Goal: Communication & Community: Answer question/provide support

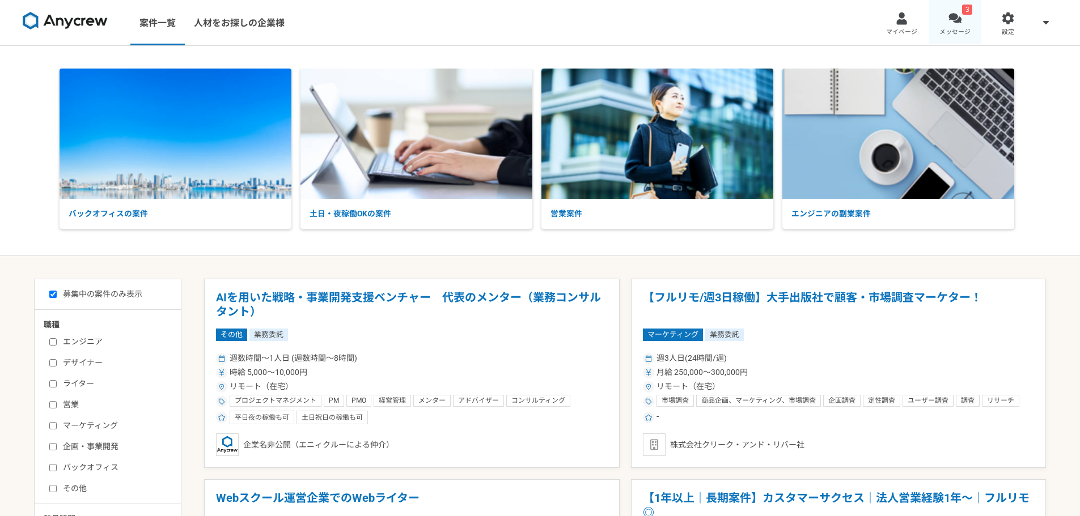
click at [965, 22] on link "3 メッセージ" at bounding box center [955, 22] width 53 height 45
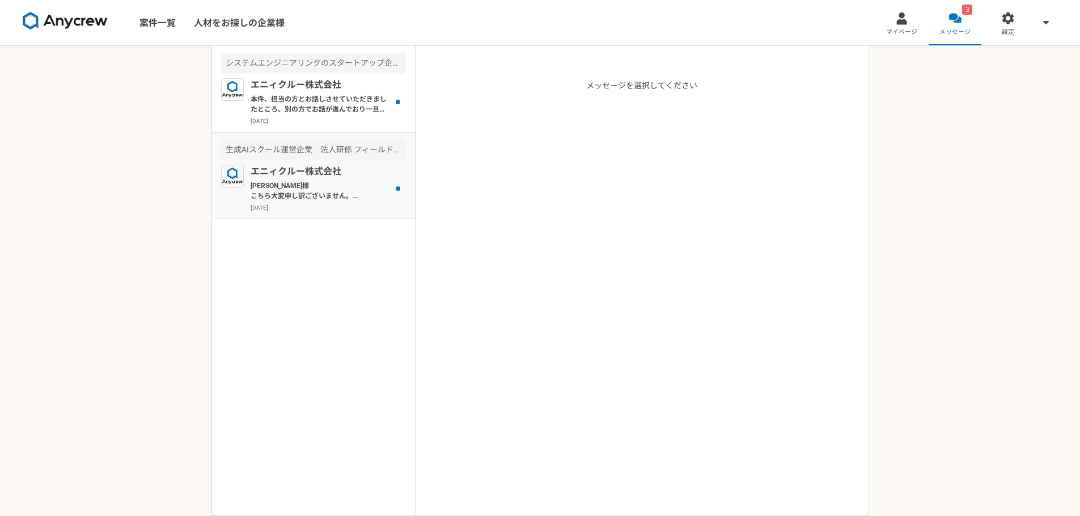
click at [338, 186] on p "[PERSON_NAME]様 こちら大変申し訳ございません。 私の方で失念しており、別のポジションの方のご紹介[PERSON_NAME]の紹介の認識相違を間違…" at bounding box center [321, 191] width 140 height 20
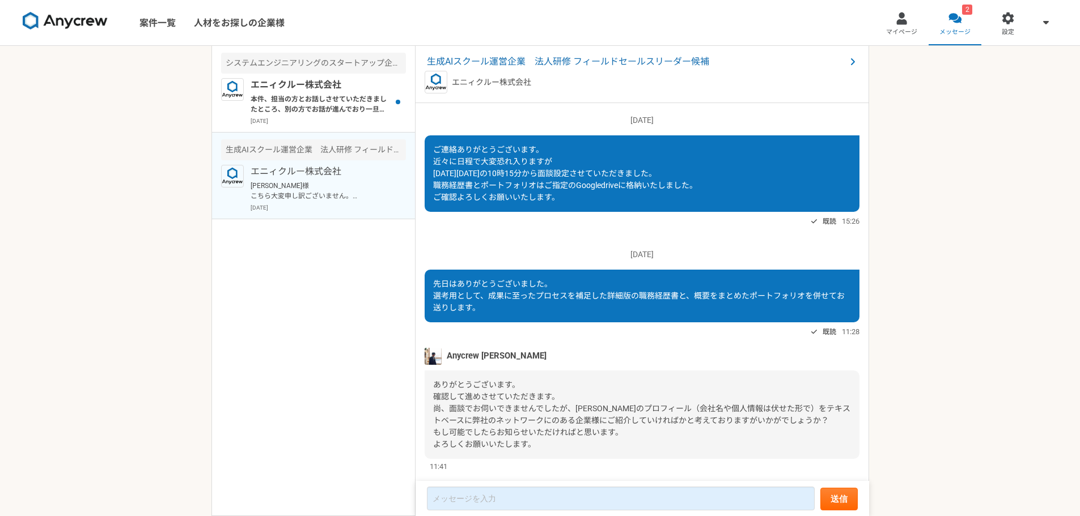
scroll to position [826, 0]
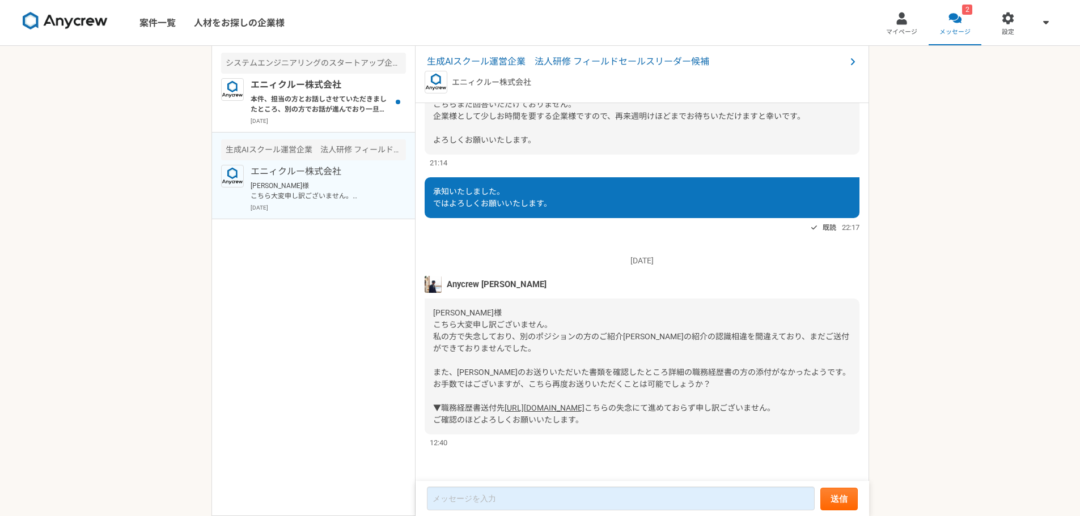
click at [584, 404] on link "[URL][DOMAIN_NAME]" at bounding box center [545, 408] width 80 height 9
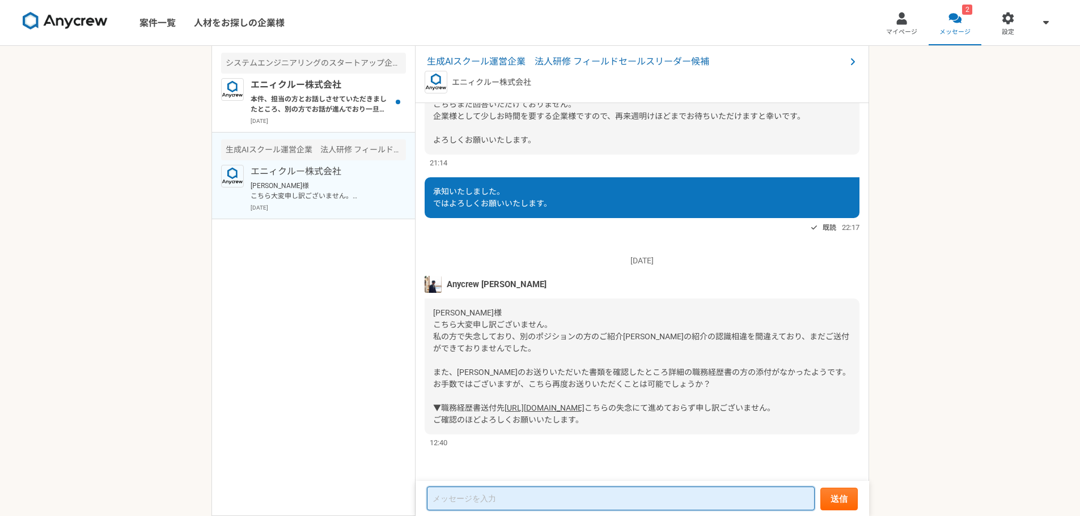
click at [546, 494] on textarea at bounding box center [621, 499] width 388 height 24
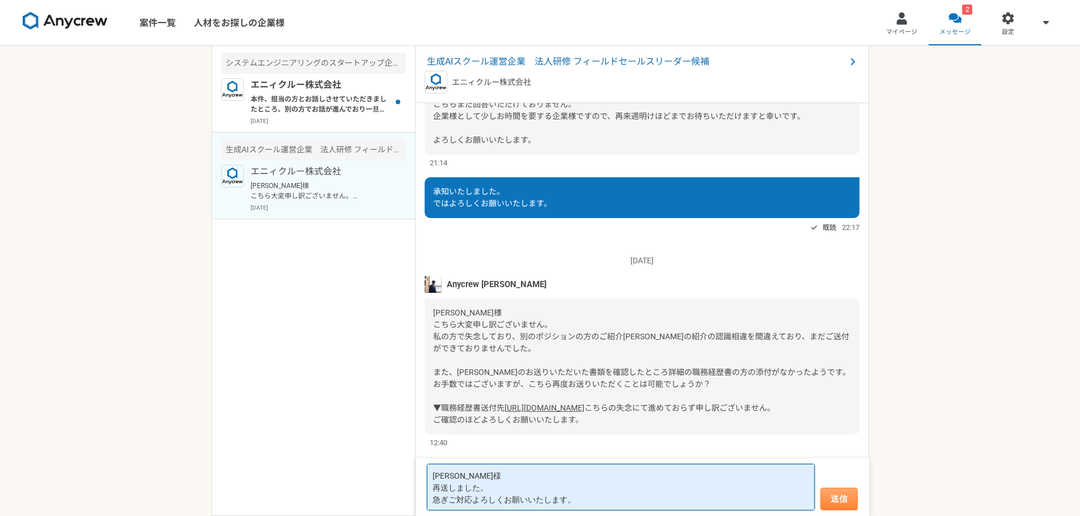
type textarea "[PERSON_NAME]様 再送しました。 急ぎご対応よろしくお願いいたします。"
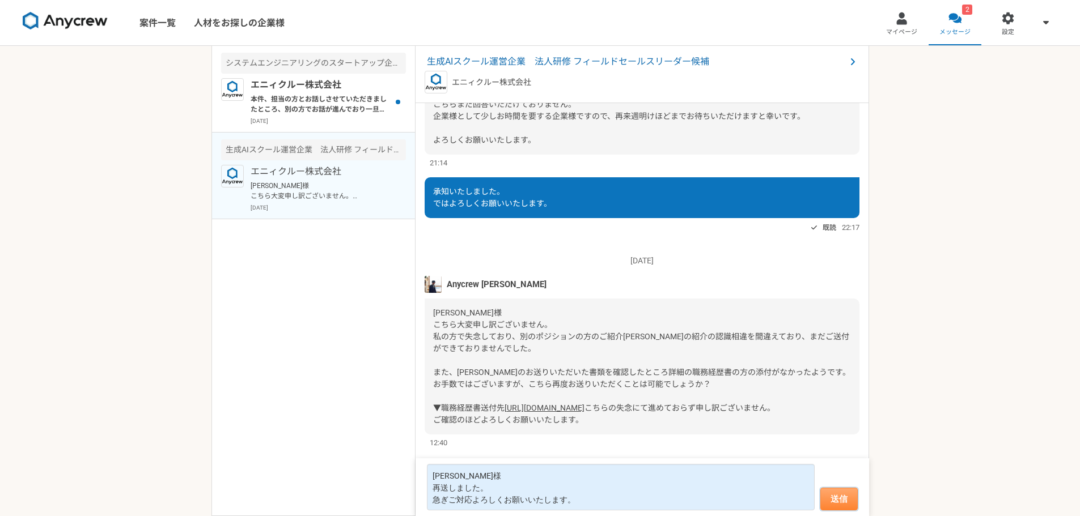
click at [850, 507] on button "送信" at bounding box center [838, 499] width 37 height 23
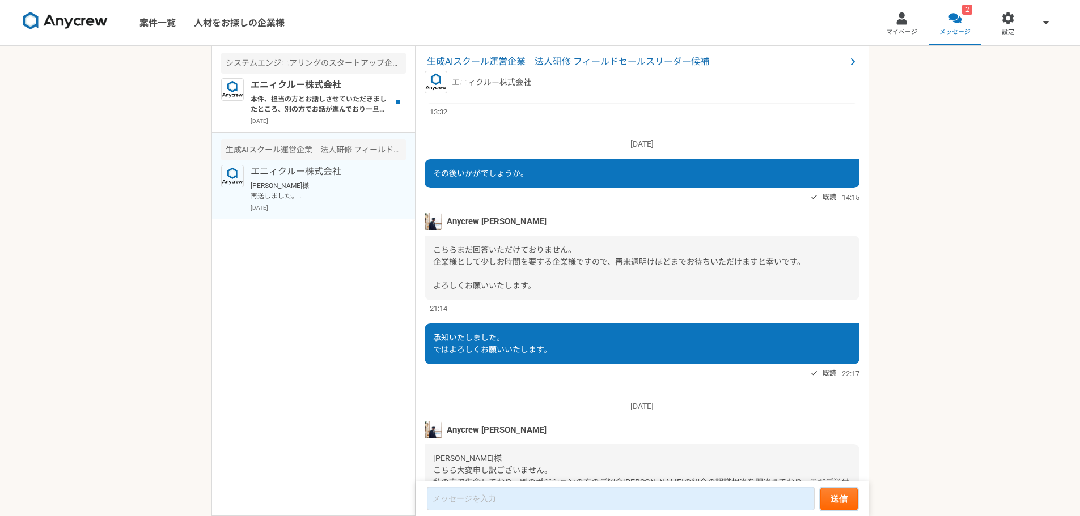
scroll to position [485, 0]
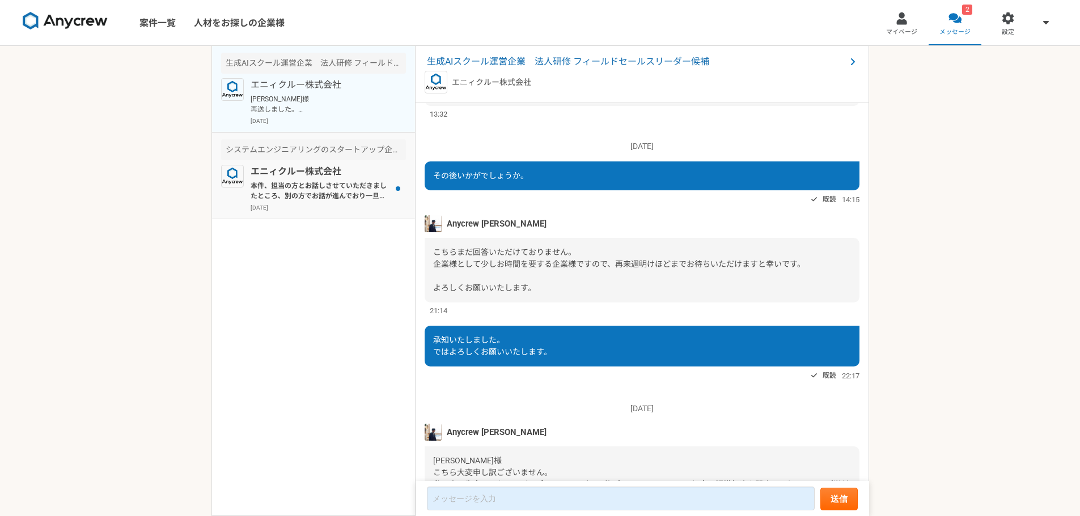
click at [327, 190] on p "本件、担当の方とお話しさせていただきましたところ、別の方でお話が進んでおり一旦クローズとなっているとこのことです。 本件、タイミング合わずにて申し訳ございませ…" at bounding box center [321, 191] width 140 height 20
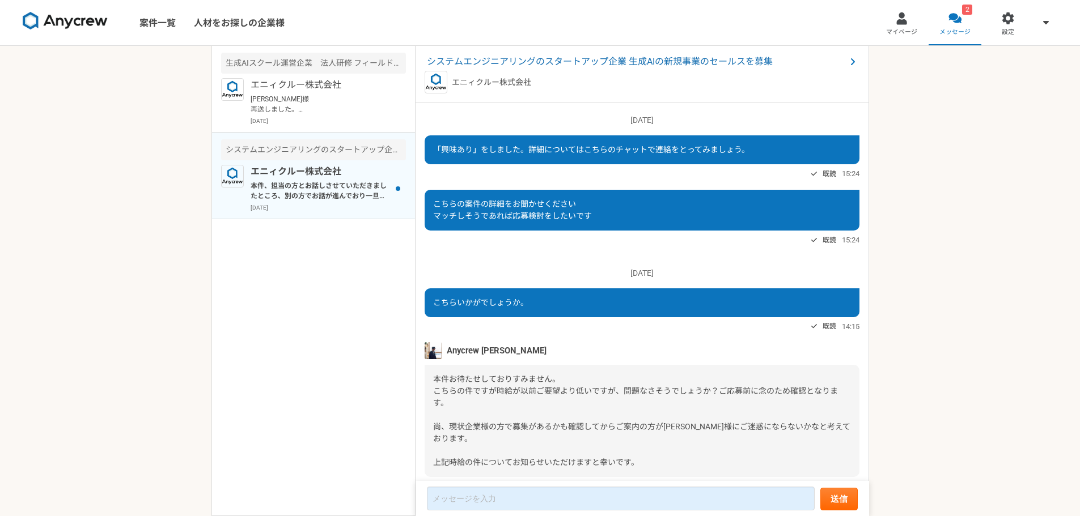
scroll to position [404, 0]
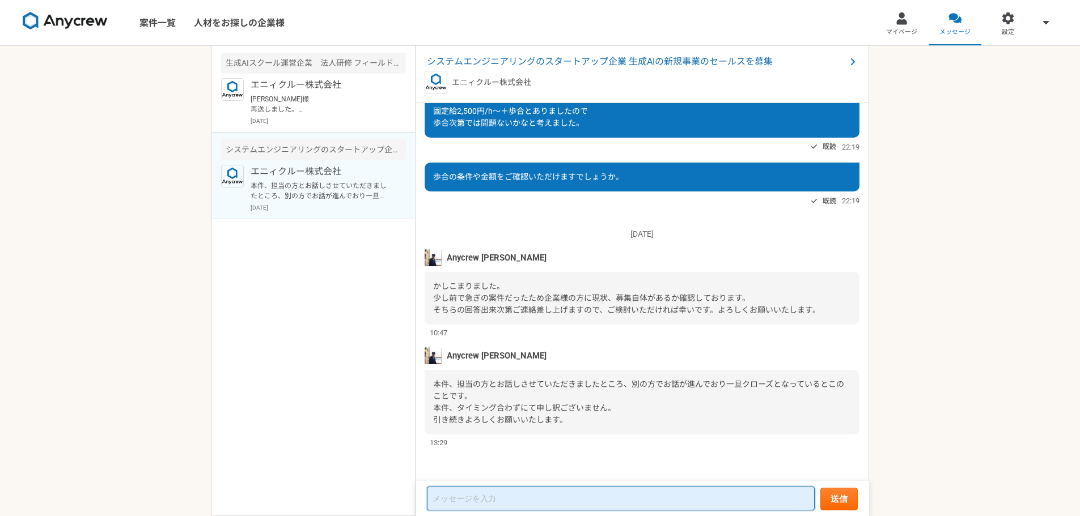
click at [537, 496] on textarea at bounding box center [621, 499] width 388 height 24
type textarea "承知いたしました。ご確認ありがとうございました。"
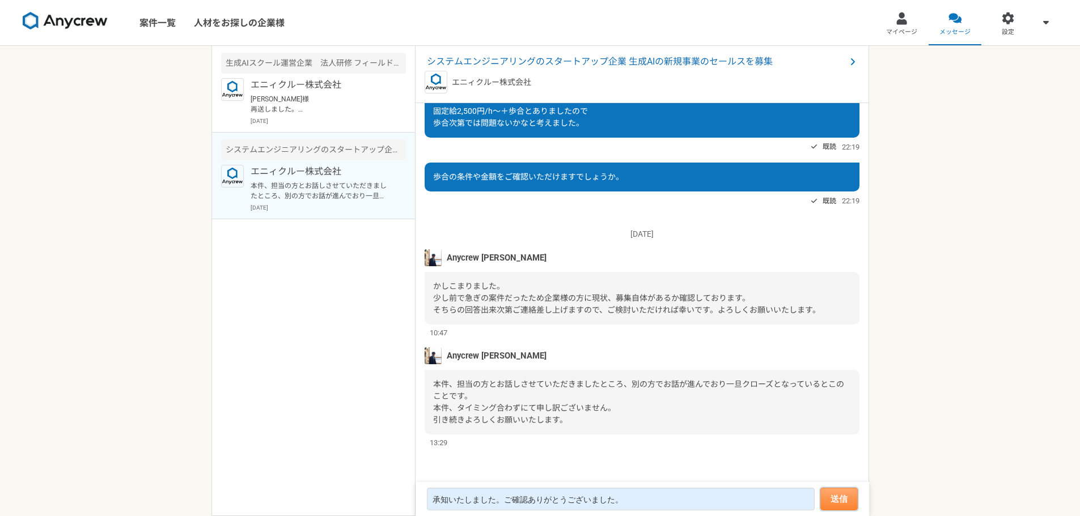
click at [850, 503] on button "送信" at bounding box center [838, 499] width 37 height 23
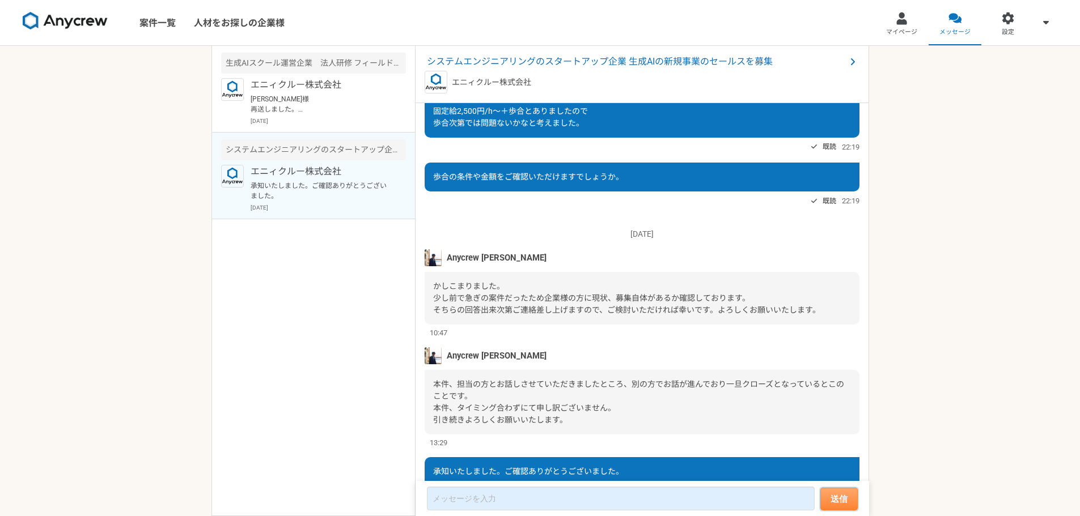
scroll to position [456, 0]
